Goal: Find specific page/section: Find specific page/section

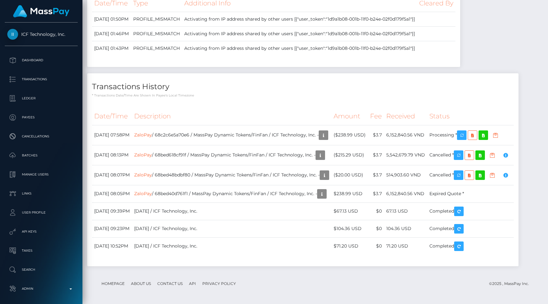
scroll to position [1714, 0]
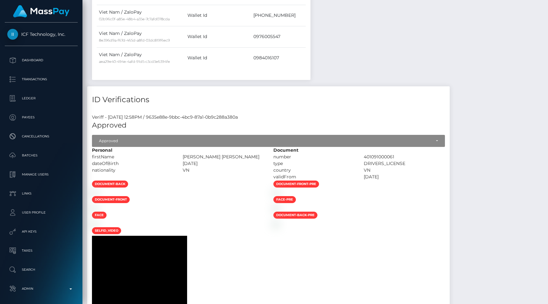
scroll to position [695, 0]
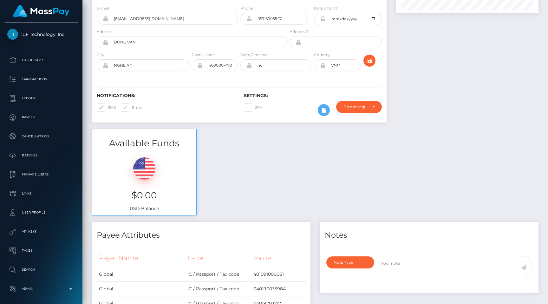
scroll to position [0, 0]
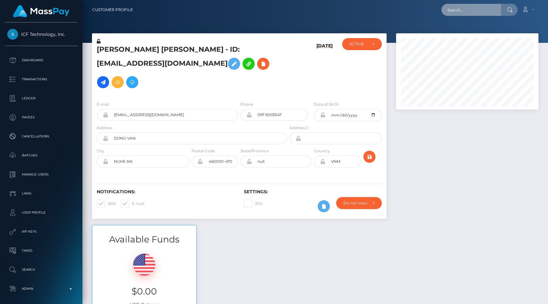
click at [460, 5] on input "text" at bounding box center [471, 10] width 60 height 12
paste input "68c5808a5dada"
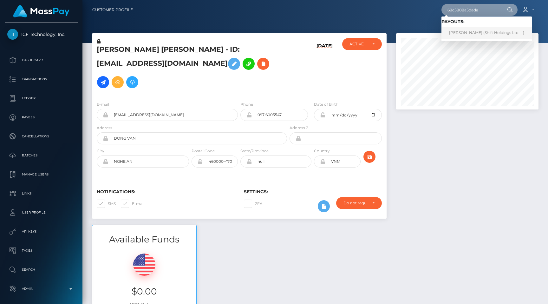
type input "68c5808a5dada"
click at [474, 32] on link "SAM GEISEN (Shift Holdings Ltd. - )" at bounding box center [486, 33] width 90 height 12
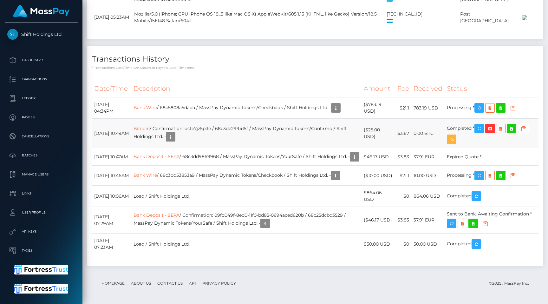
scroll to position [76, 142]
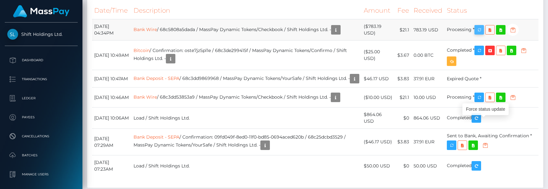
click at [483, 34] on icon "button" at bounding box center [479, 30] width 8 height 8
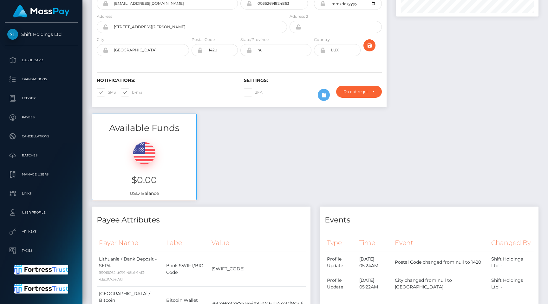
scroll to position [0, 0]
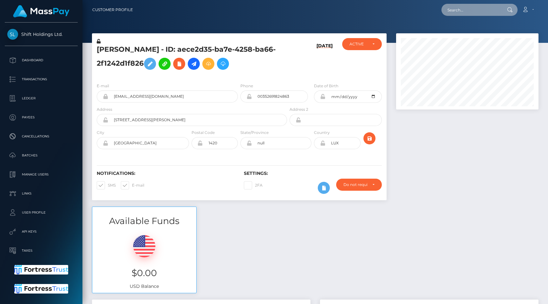
click at [482, 11] on input "text" at bounding box center [471, 10] width 60 height 12
paste input "822452084199661568_2"
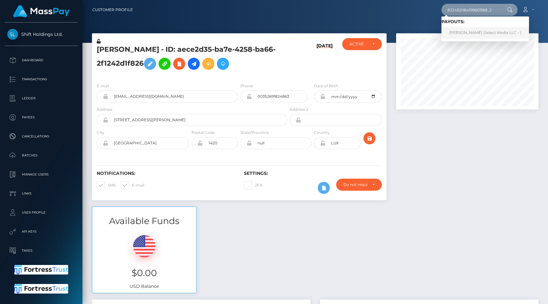
type input "822452084199661568_2"
click at [480, 31] on link "Jimena Arias cruz (Select Media LLC - )" at bounding box center [485, 33] width 88 height 12
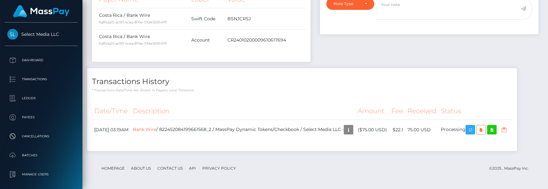
scroll to position [76, 142]
click at [474, 126] on icon "button" at bounding box center [471, 130] width 8 height 8
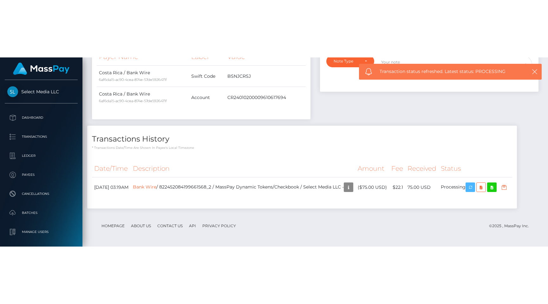
scroll to position [147, 0]
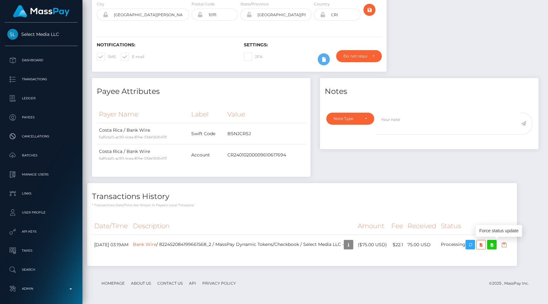
click at [333, 189] on div "Date/Time Description Amount Fee Received Status Bank Wire" at bounding box center [302, 238] width 430 height 53
